Goal: Task Accomplishment & Management: Use online tool/utility

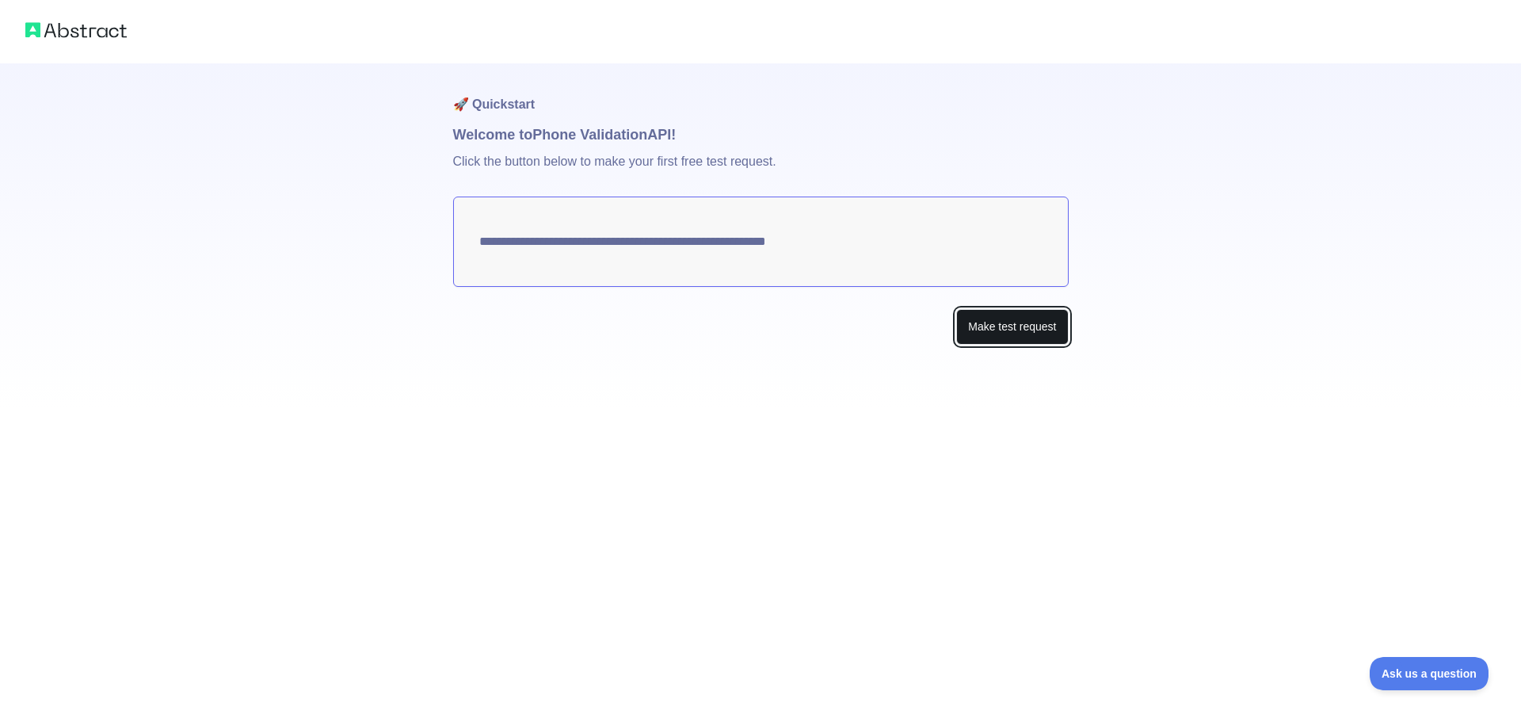
click at [1009, 330] on button "Make test request" at bounding box center [1012, 327] width 112 height 36
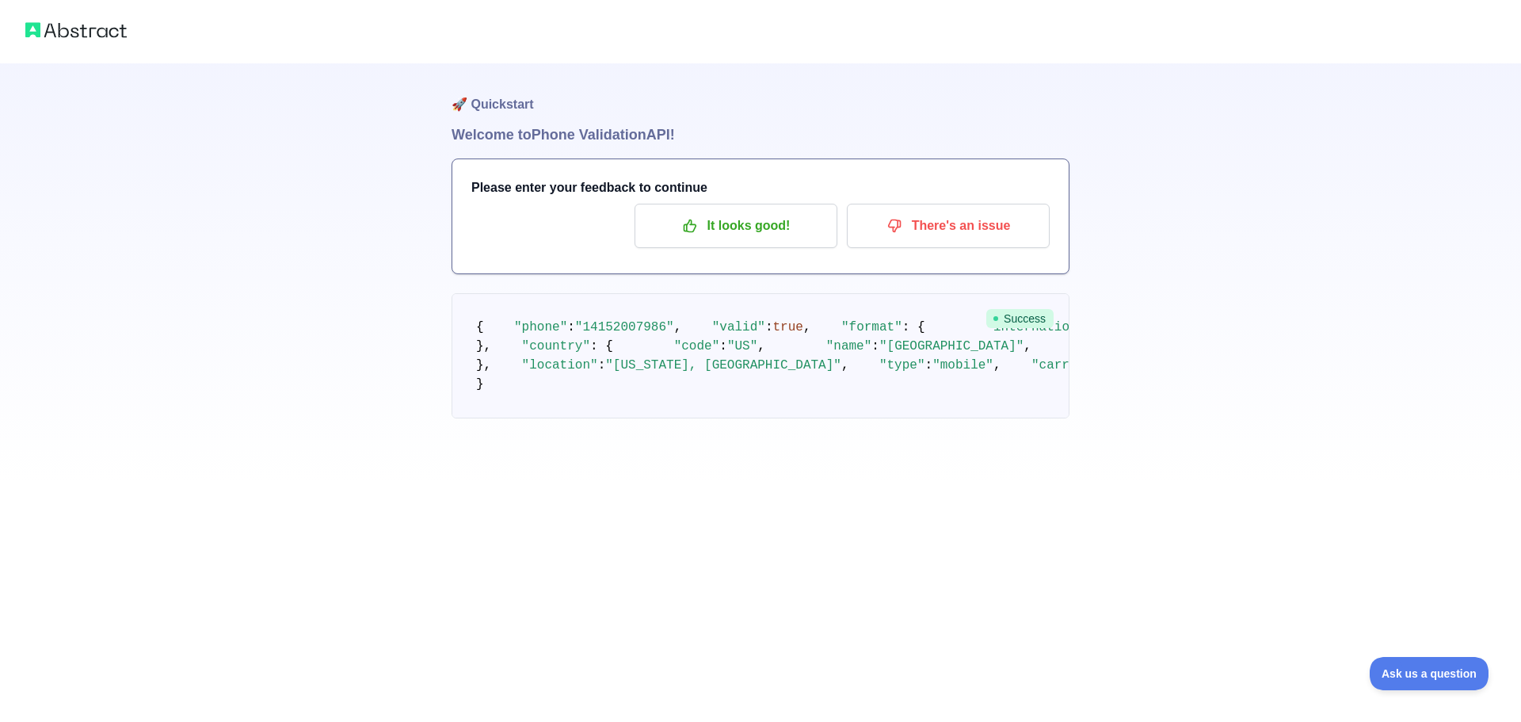
click at [712, 334] on span ""valid"" at bounding box center [738, 327] width 53 height 14
drag, startPoint x: 476, startPoint y: 326, endPoint x: 501, endPoint y: 384, distance: 62.8
click at [501, 384] on code "{ "phone" : "[PHONE_NUMBER]" , "valid" : true , "format" : { "international" : …" at bounding box center [978, 355] width 1005 height 71
click at [674, 334] on span "," at bounding box center [678, 327] width 8 height 14
click at [947, 231] on p "There's an issue" at bounding box center [948, 225] width 179 height 27
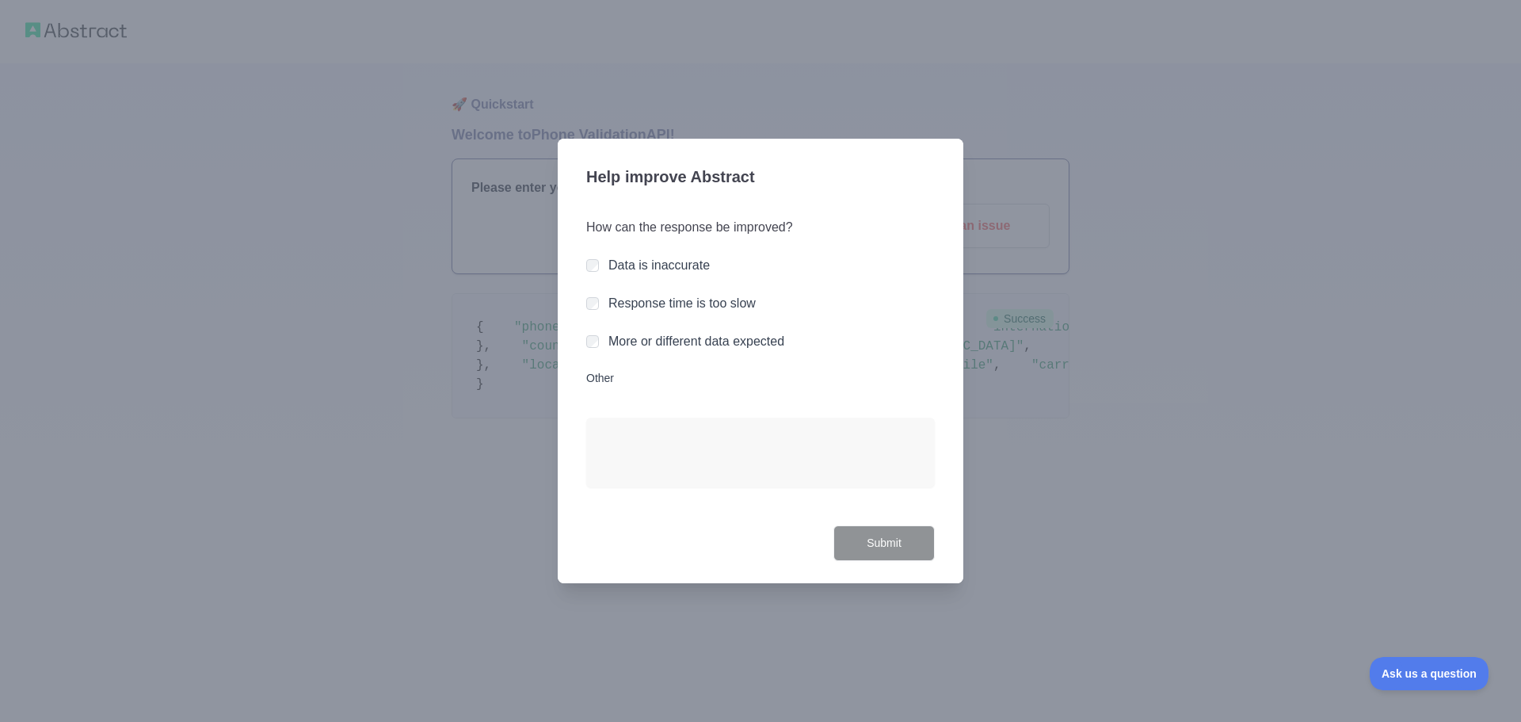
click at [677, 269] on label "Data is inaccurate" at bounding box center [659, 264] width 101 height 13
click at [876, 538] on button "Submit" at bounding box center [884, 543] width 101 height 36
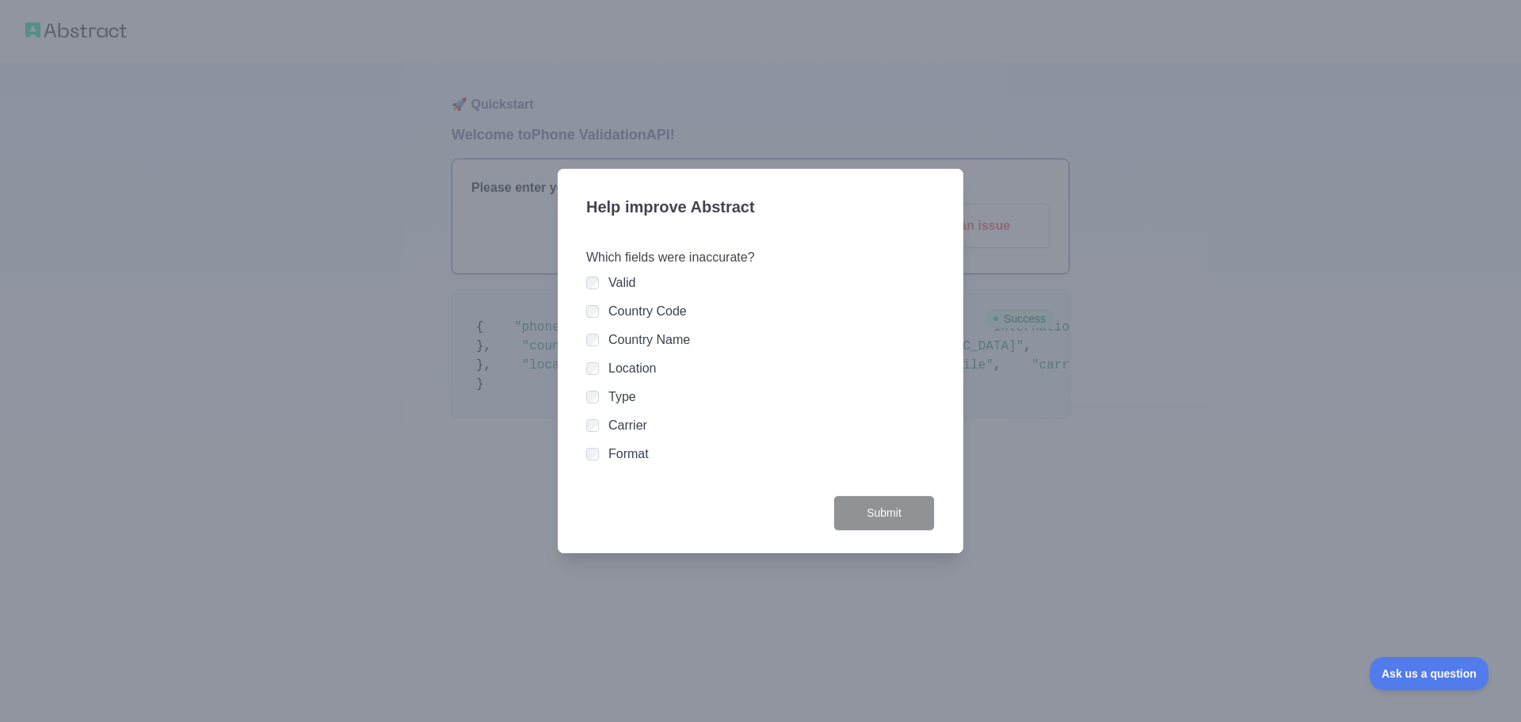
click at [621, 283] on label "Valid" at bounding box center [622, 282] width 27 height 13
click at [879, 518] on button "Submit" at bounding box center [884, 513] width 101 height 36
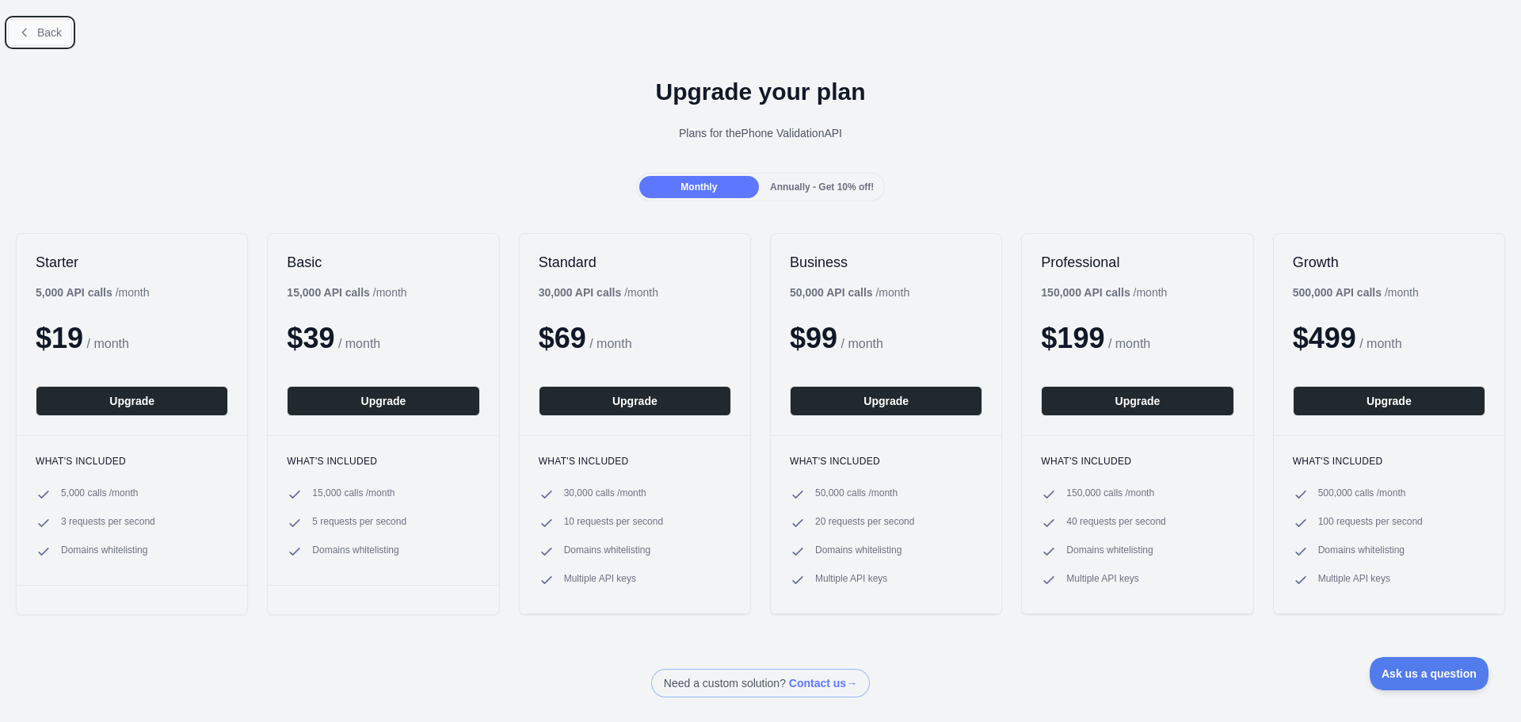
click at [39, 26] on span "Back" at bounding box center [49, 32] width 25 height 13
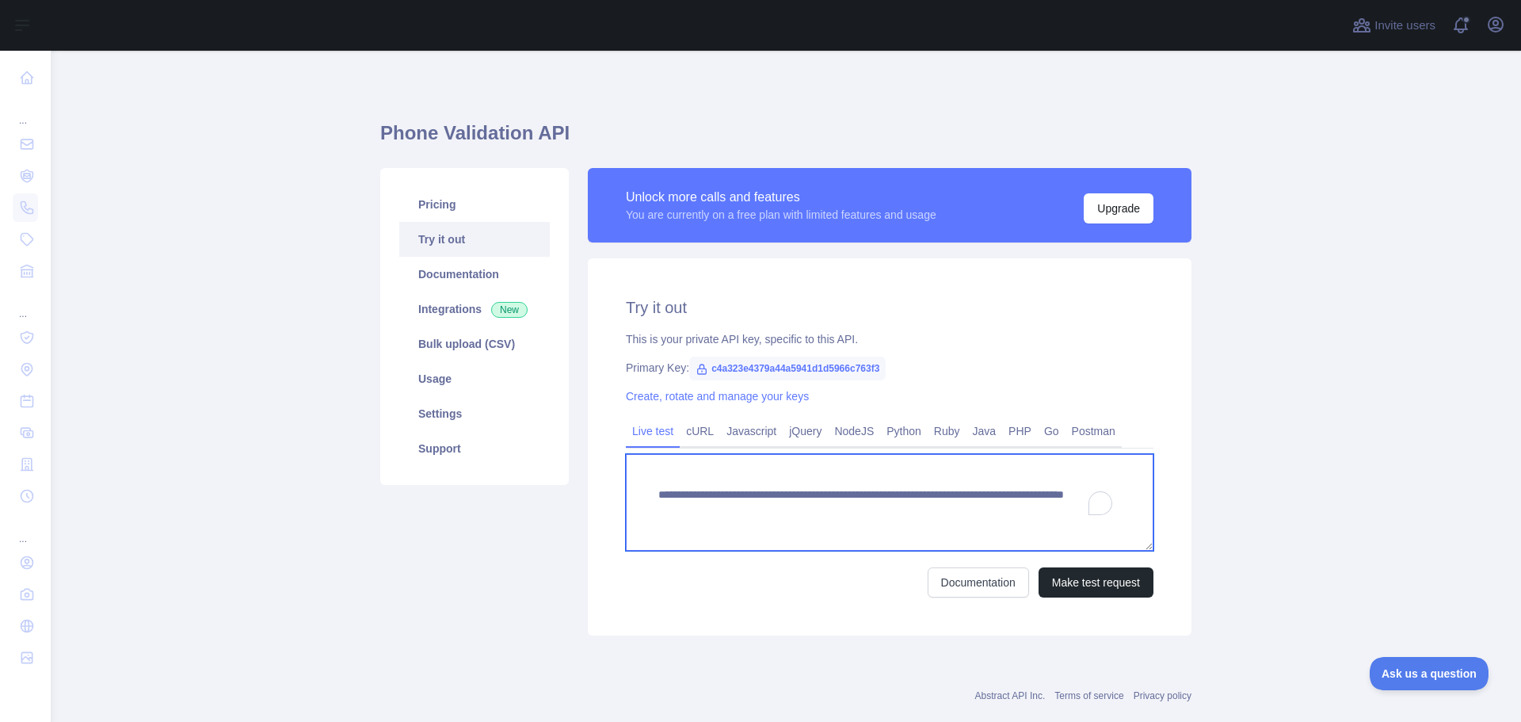
drag, startPoint x: 960, startPoint y: 509, endPoint x: 619, endPoint y: 502, distance: 340.8
click at [619, 502] on div "**********" at bounding box center [890, 446] width 604 height 377
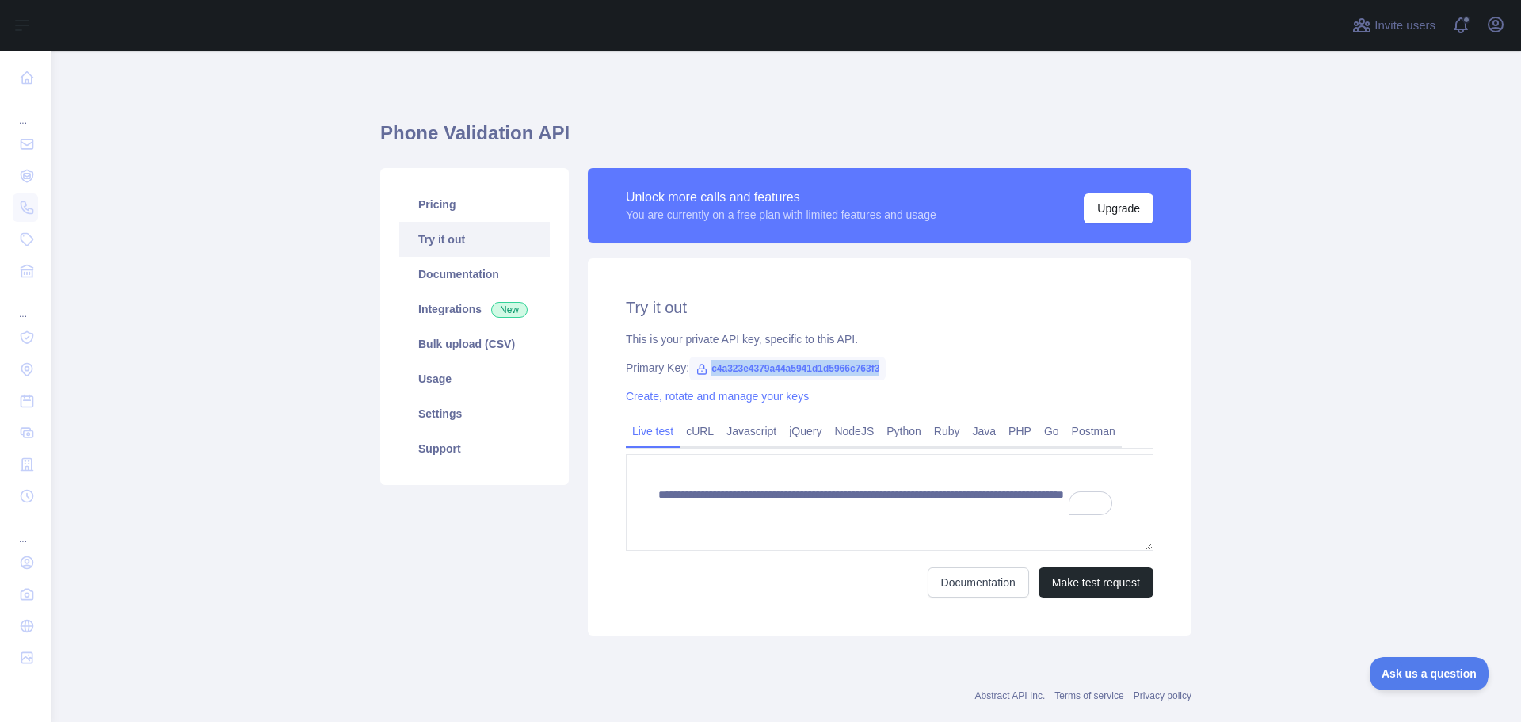
drag, startPoint x: 872, startPoint y: 367, endPoint x: 691, endPoint y: 366, distance: 180.7
click at [691, 366] on span "c4a323e4379a44a5941d1d5966c763f3" at bounding box center [787, 369] width 197 height 24
copy span "c4a323e4379a44a5941d1d5966c763f3"
